Goal: Task Accomplishment & Management: Complete application form

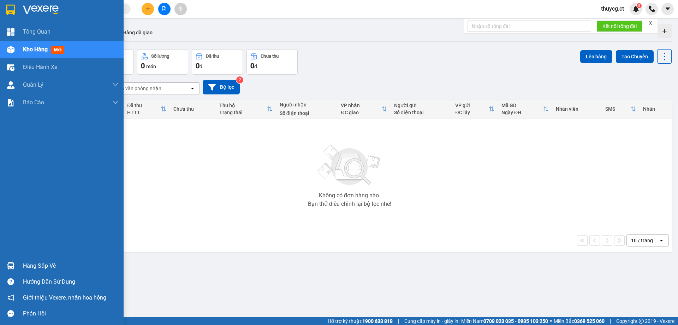
scroll to position [33, 0]
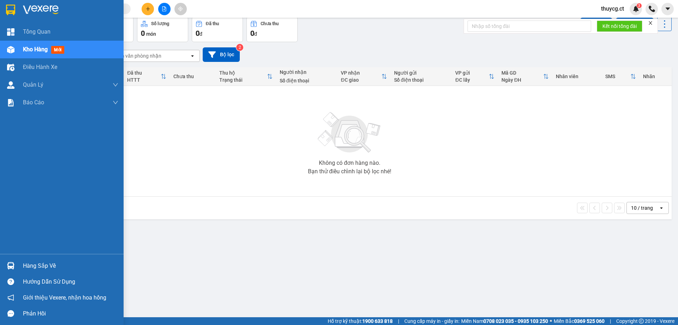
click at [36, 51] on span "Kho hàng" at bounding box center [35, 49] width 25 height 7
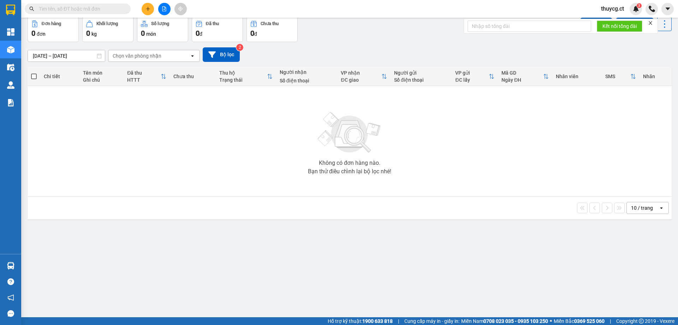
click at [78, 8] on input "text" at bounding box center [80, 9] width 83 height 8
click at [52, 9] on input "text" at bounding box center [80, 9] width 83 height 8
click at [151, 7] on button at bounding box center [148, 9] width 12 height 12
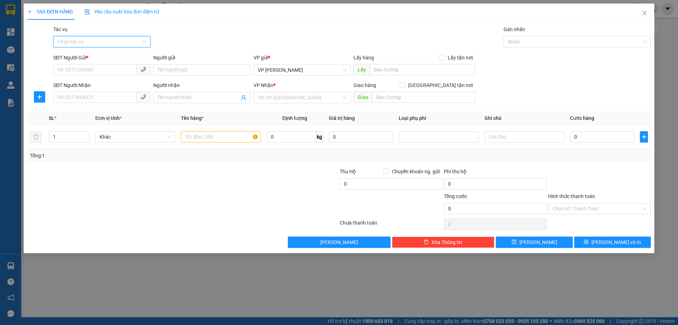
click at [76, 42] on input "Tác vụ" at bounding box center [100, 41] width 84 height 11
click at [77, 54] on div "Nhập hàng lên xe" at bounding box center [102, 56] width 89 height 8
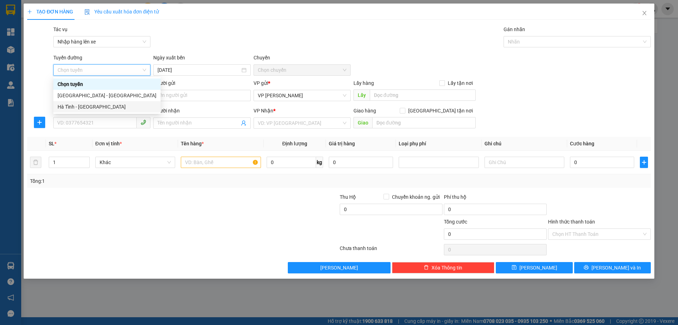
click at [74, 103] on div "Hà Tĩnh - [GEOGRAPHIC_DATA]" at bounding box center [107, 107] width 99 height 8
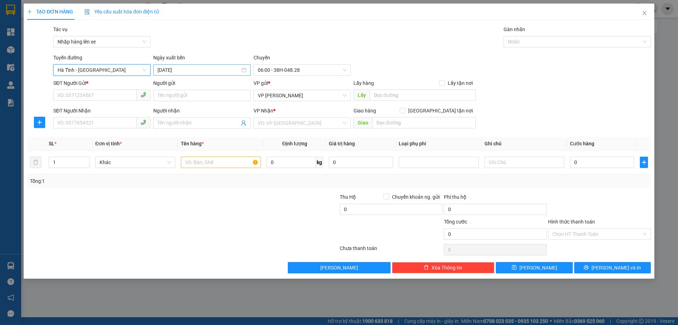
click at [199, 71] on input "[DATE]" at bounding box center [199, 70] width 82 height 8
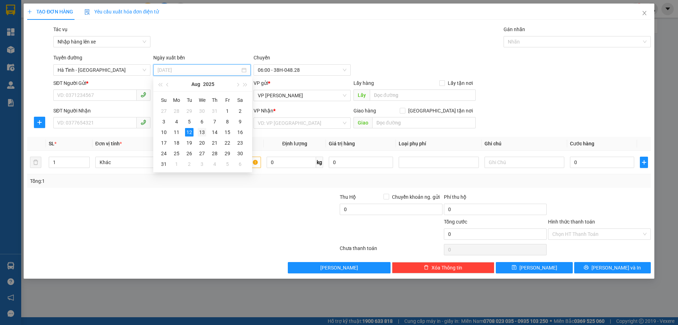
click at [200, 132] on div "13" at bounding box center [202, 132] width 8 height 8
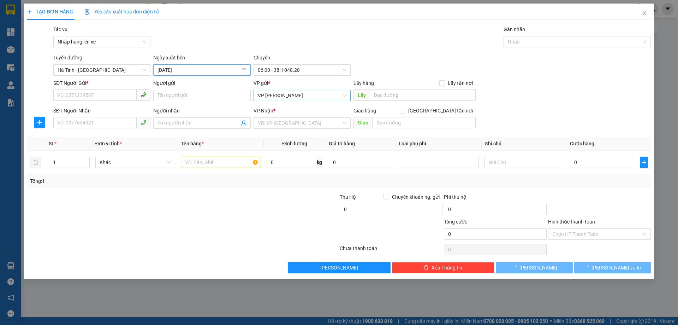
type input "[DATE]"
click at [305, 67] on span "06:00 - 38H-048.28" at bounding box center [302, 70] width 89 height 11
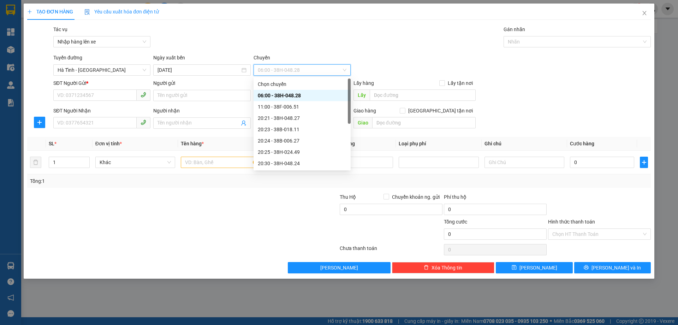
click at [298, 94] on div "06:00 - 38H-048.28" at bounding box center [302, 95] width 89 height 8
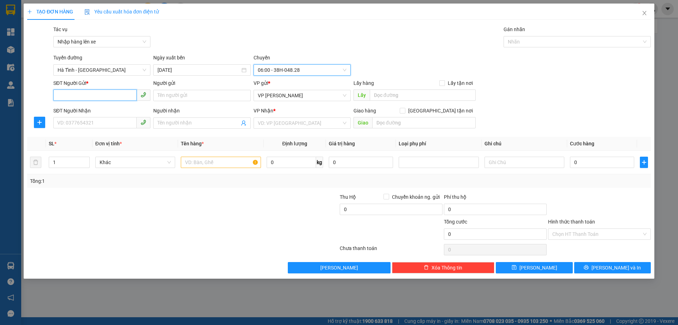
click at [74, 94] on input "SĐT Người Gửi *" at bounding box center [94, 94] width 83 height 11
paste input "0332879095"
type input "0332879095"
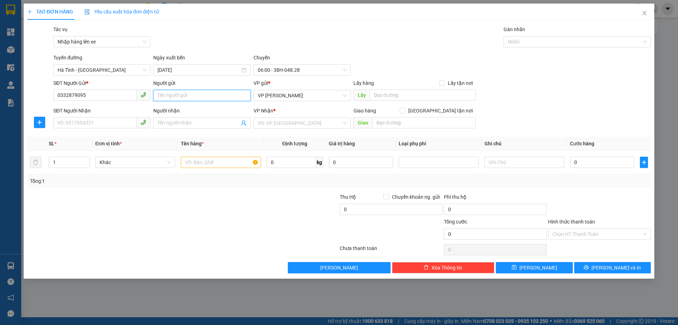
click at [169, 96] on input "Người gửi" at bounding box center [201, 95] width 97 height 11
click at [316, 98] on span "VP [PERSON_NAME]" at bounding box center [302, 95] width 89 height 11
type input "[PERSON_NAME]"
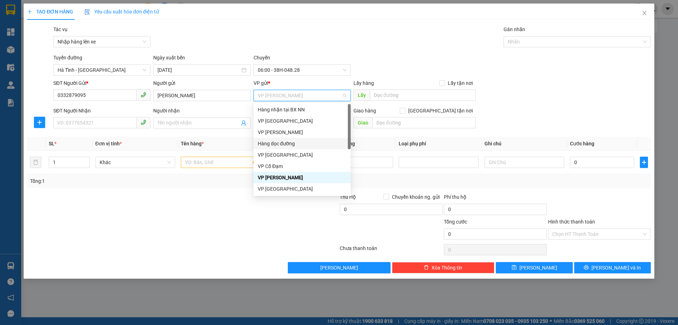
click at [284, 142] on div "Hàng dọc đường" at bounding box center [302, 144] width 89 height 8
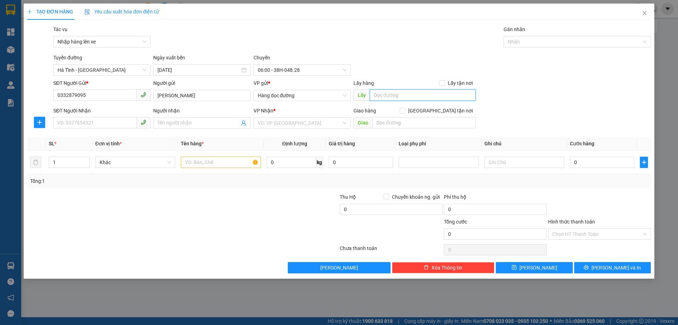
click at [404, 96] on input "text" at bounding box center [423, 94] width 106 height 11
type input "Cầu Trù"
click at [75, 123] on input "SĐT Người Nhận" at bounding box center [94, 122] width 83 height 11
paste input "0984126234"
type input "0984126234"
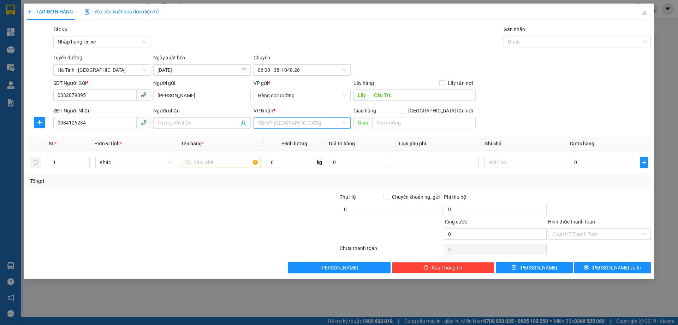
click at [287, 124] on input "search" at bounding box center [300, 123] width 84 height 11
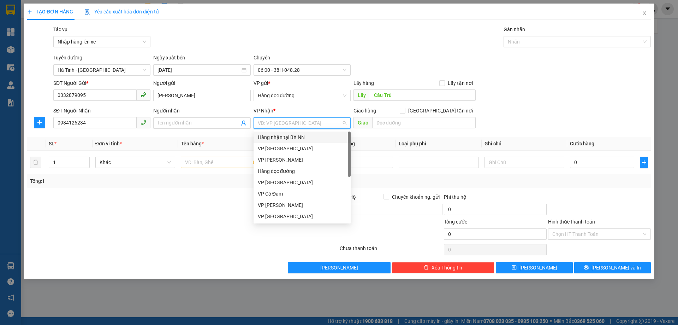
click at [268, 123] on input "search" at bounding box center [300, 123] width 84 height 11
click at [272, 173] on div "Hàng dọc đường" at bounding box center [302, 171] width 89 height 8
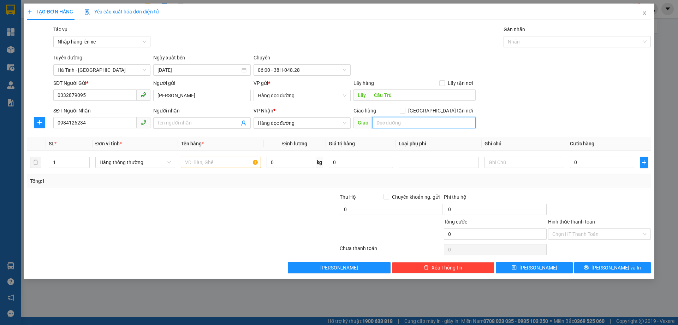
click at [395, 122] on input "text" at bounding box center [424, 122] width 104 height 11
type input "Quảng Xương [GEOGRAPHIC_DATA]"
click at [199, 165] on input "text" at bounding box center [221, 162] width 80 height 11
type input "1 xe máy ga"
click at [588, 159] on input "0" at bounding box center [602, 162] width 64 height 11
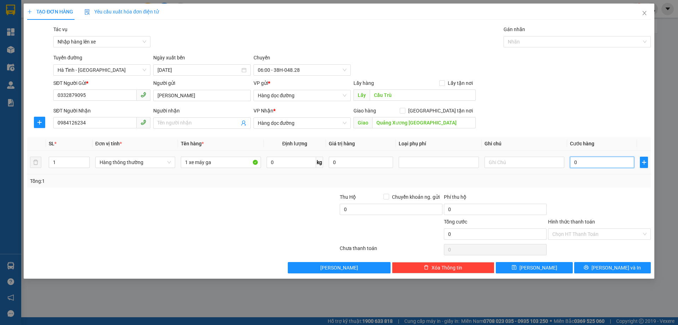
type input "2"
type input "28"
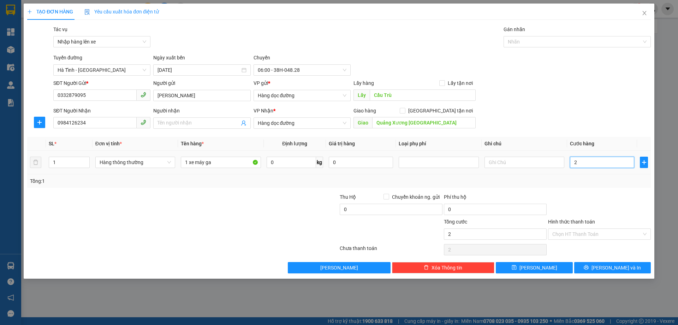
type input "28"
type input "280"
type input "2.800"
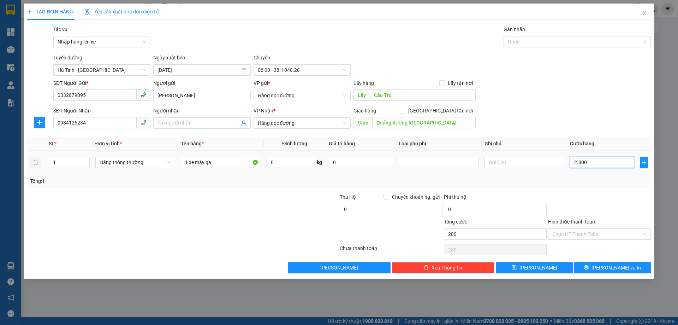
type input "2.800"
type input "28.000"
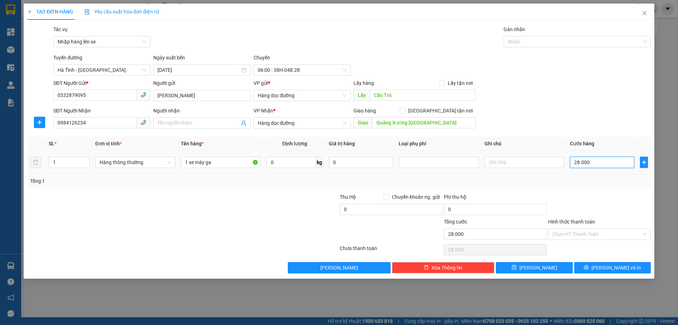
type input "280.000"
click at [546, 266] on button "[PERSON_NAME]" at bounding box center [534, 267] width 77 height 11
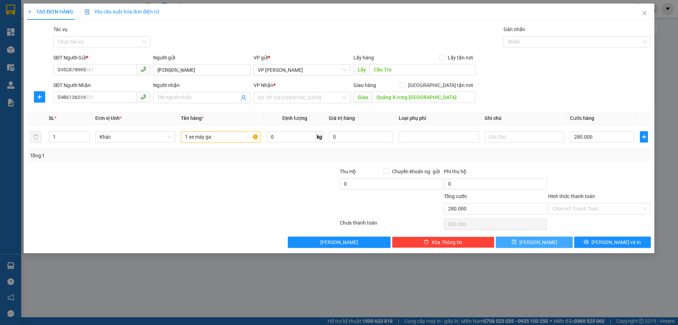
type input "0"
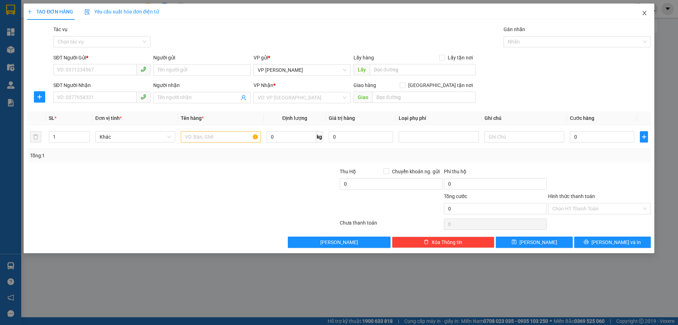
click at [642, 12] on icon "close" at bounding box center [645, 13] width 6 height 6
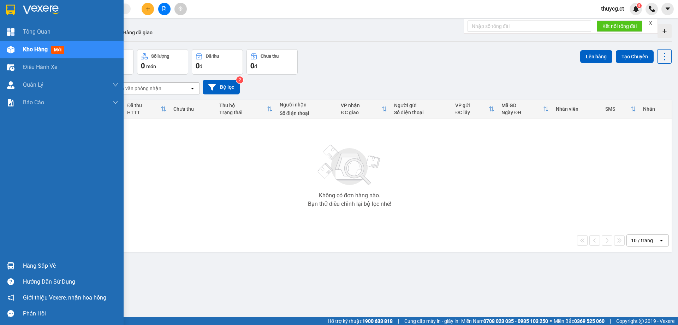
click at [30, 49] on span "Kho hàng" at bounding box center [35, 49] width 25 height 7
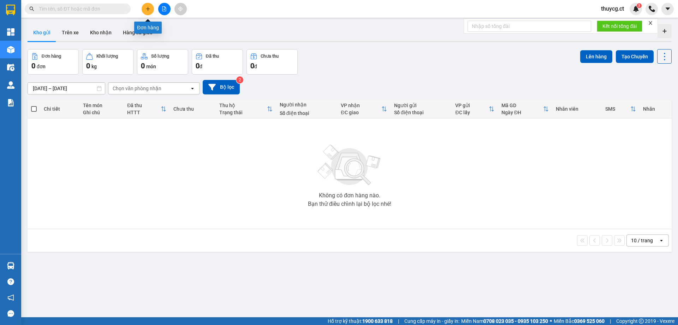
click at [146, 9] on icon "plus" at bounding box center [148, 8] width 5 height 5
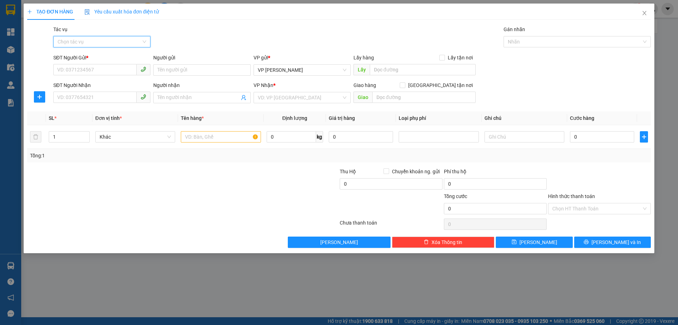
click at [82, 40] on input "Tác vụ" at bounding box center [100, 41] width 84 height 11
click at [79, 57] on div "Nhập hàng lên xe" at bounding box center [102, 56] width 89 height 8
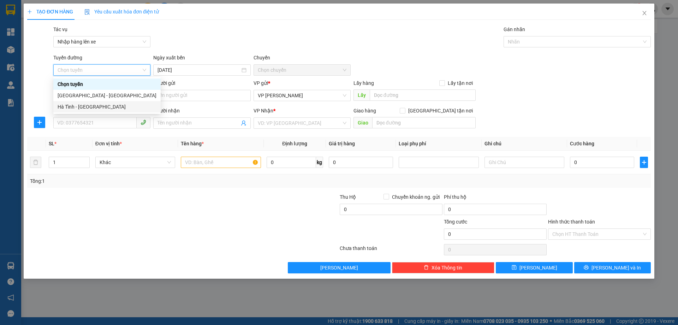
drag, startPoint x: 75, startPoint y: 106, endPoint x: 261, endPoint y: 90, distance: 187.6
click at [75, 105] on div "Hà Tĩnh - [GEOGRAPHIC_DATA]" at bounding box center [107, 107] width 99 height 8
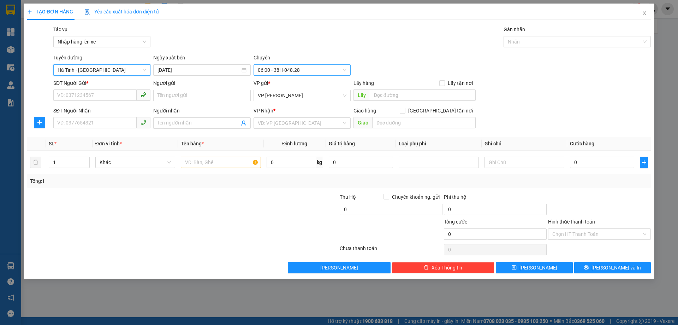
click at [293, 71] on span "06:00 - 38H-048.28" at bounding box center [302, 70] width 89 height 11
click at [179, 69] on input "[DATE]" at bounding box center [199, 70] width 82 height 8
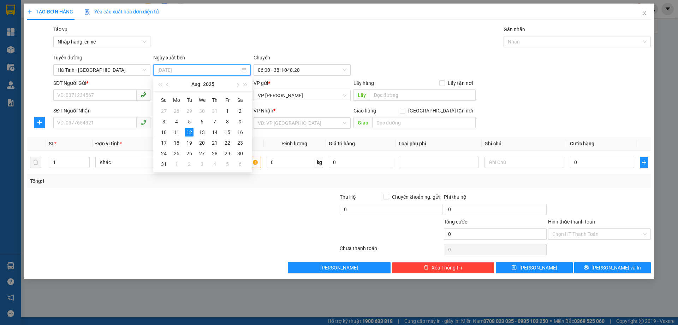
drag, startPoint x: 202, startPoint y: 131, endPoint x: 211, endPoint y: 119, distance: 14.3
click at [202, 131] on div "13" at bounding box center [202, 132] width 8 height 8
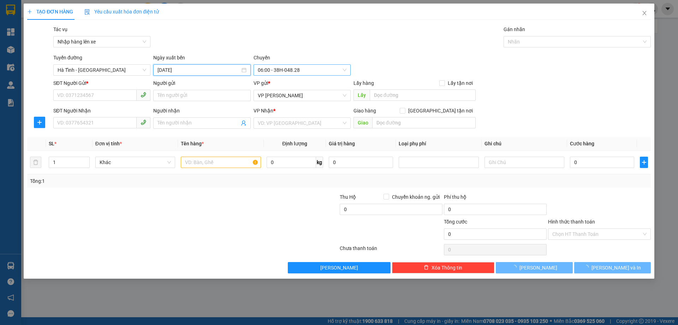
type input "[DATE]"
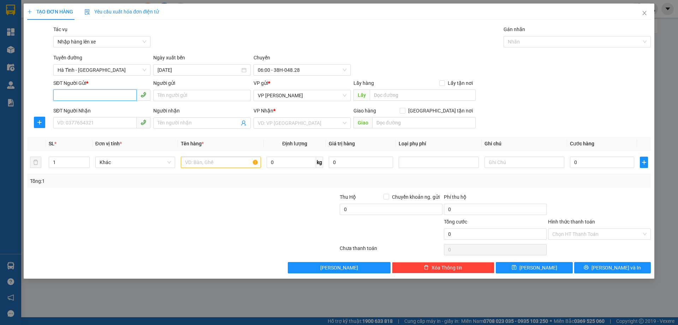
click at [73, 96] on input "SĐT Người Gửi *" at bounding box center [94, 94] width 83 height 11
paste input "0947707869"
type input "0947707869"
click at [185, 96] on input "Người gửi" at bounding box center [201, 95] width 97 height 11
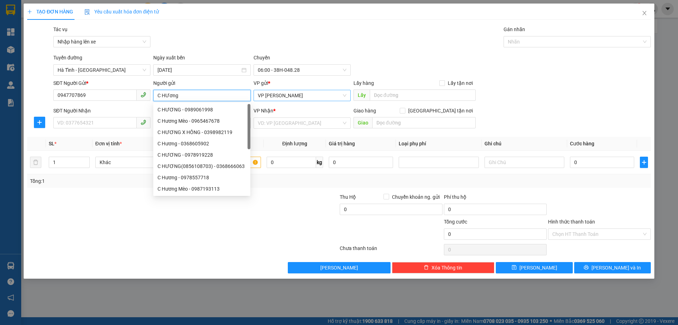
click at [291, 95] on span "VP [PERSON_NAME]" at bounding box center [302, 95] width 89 height 11
type input "C HƯơng"
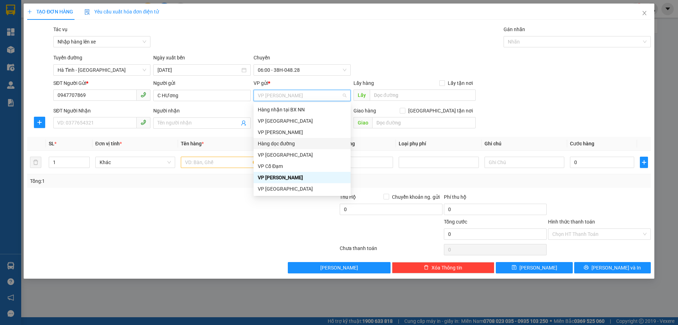
drag, startPoint x: 283, startPoint y: 143, endPoint x: 386, endPoint y: 111, distance: 107.7
click at [284, 143] on div "Hàng dọc đường" at bounding box center [302, 144] width 89 height 8
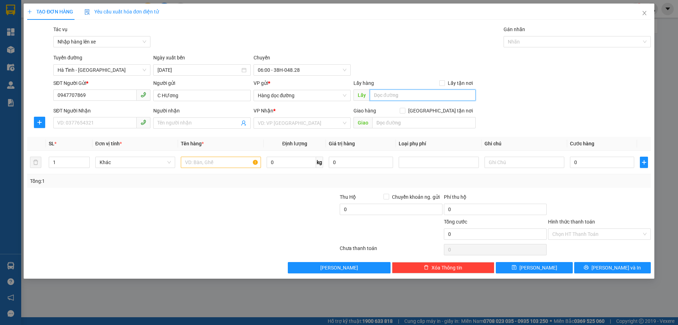
click at [406, 95] on input "text" at bounding box center [423, 94] width 106 height 11
type input "CX X Phổ"
click at [231, 165] on input "text" at bounding box center [221, 162] width 80 height 11
type input "1 bộ hồ sơ"
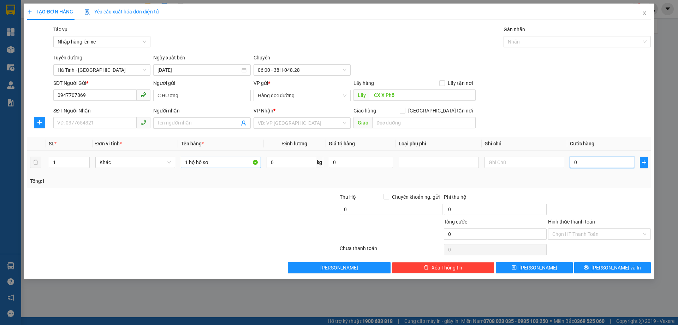
type input "3"
type input "30"
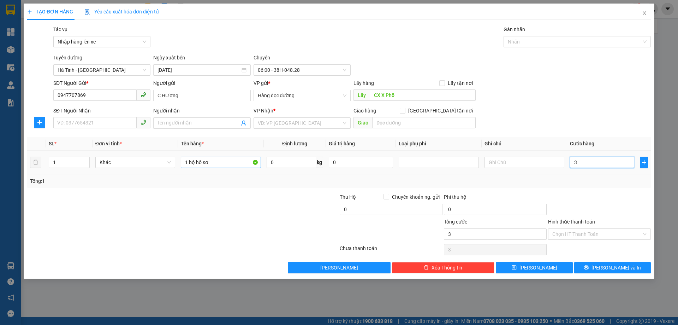
type input "30"
type input "300"
type input "3.000"
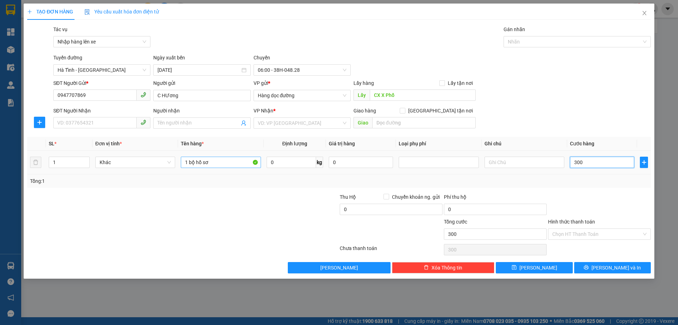
type input "3.000"
type input "30.000"
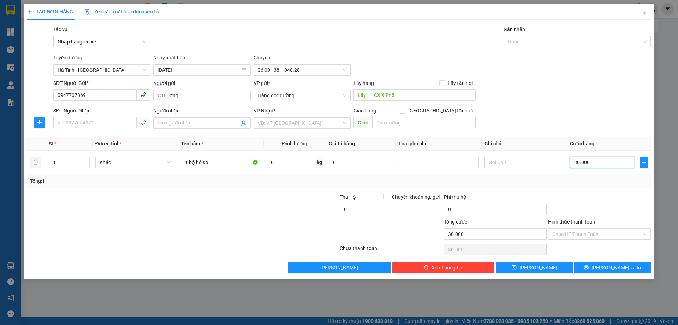
type input "30.000"
click at [282, 117] on div "VP Nhận *" at bounding box center [302, 112] width 97 height 11
click at [168, 116] on div "Người nhận" at bounding box center [201, 112] width 97 height 11
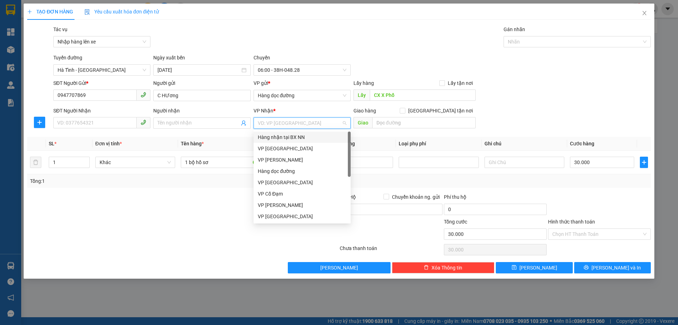
click at [267, 124] on input "search" at bounding box center [300, 123] width 84 height 11
click at [276, 146] on div "VP [GEOGRAPHIC_DATA]" at bounding box center [302, 148] width 89 height 8
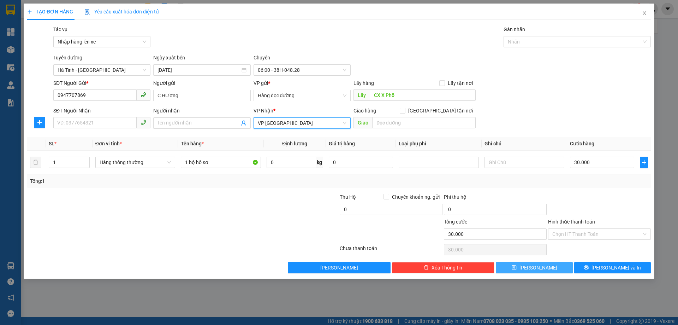
click at [551, 264] on button "[PERSON_NAME]" at bounding box center [534, 267] width 77 height 11
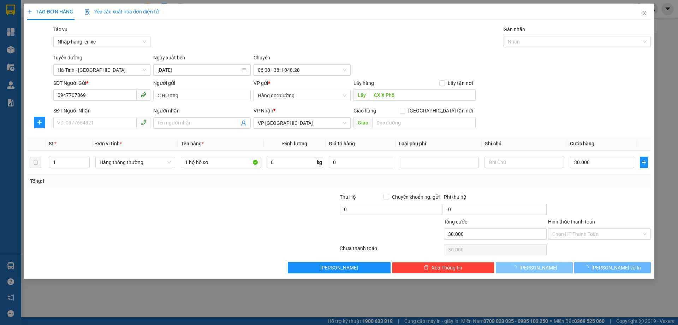
type input "0"
